Goal: Task Accomplishment & Management: Use online tool/utility

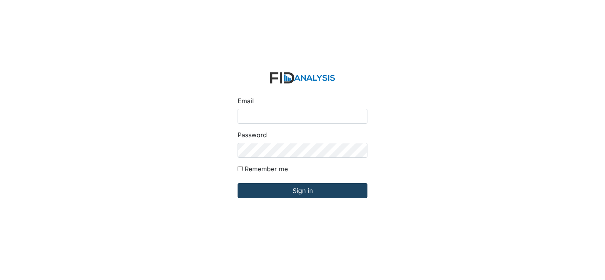
type input "[EMAIL_ADDRESS][DOMAIN_NAME]"
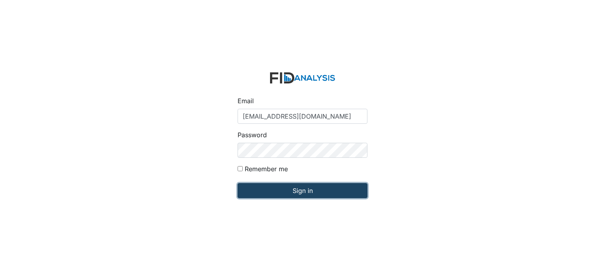
click at [291, 191] on input "Sign in" at bounding box center [302, 190] width 130 height 15
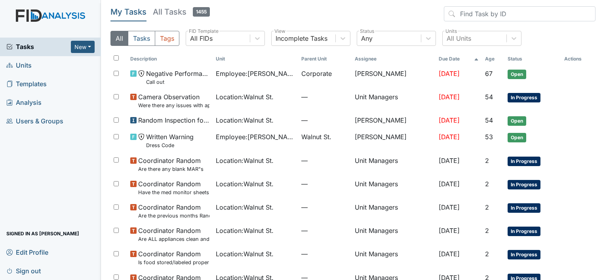
click at [47, 19] on img at bounding box center [50, 23] width 101 height 28
